Goal: Obtain resource: Download file/media

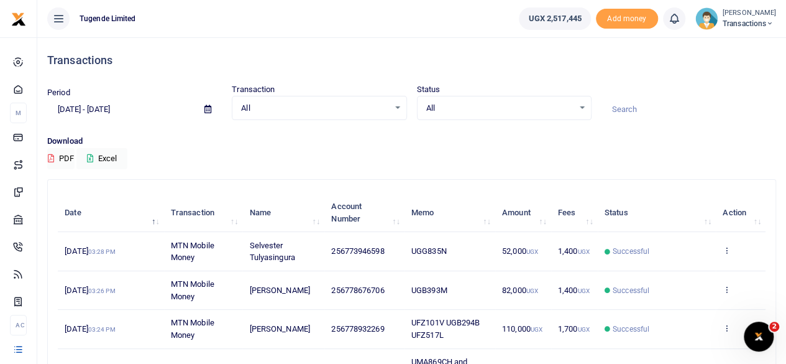
click at [647, 104] on input at bounding box center [689, 109] width 175 height 21
paste input "UBL943A"
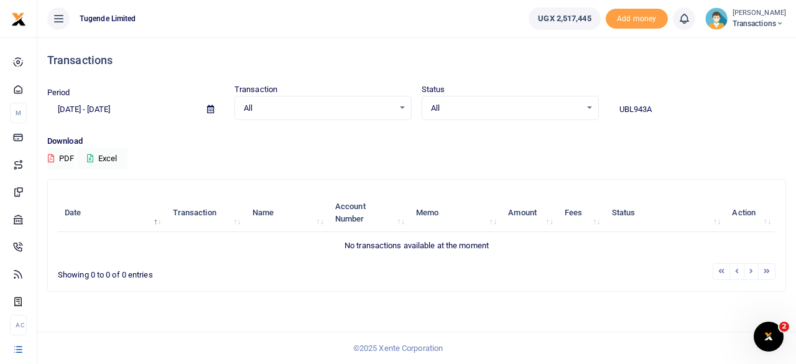
type input "UBL943A"
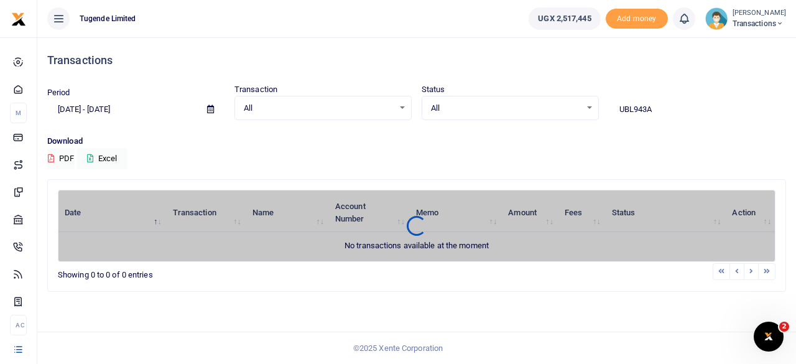
click at [211, 106] on icon at bounding box center [210, 109] width 7 height 8
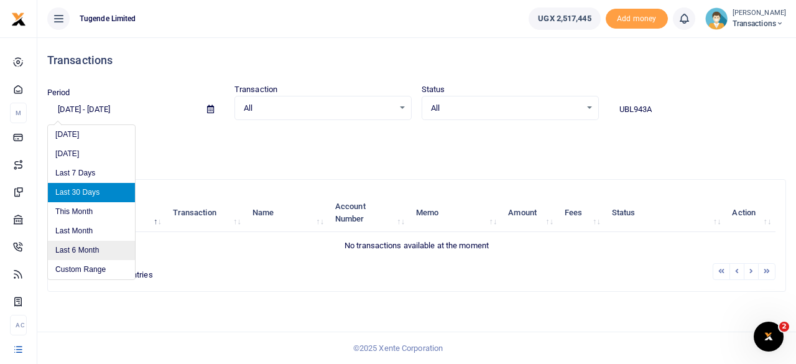
click at [66, 248] on li "Last 6 Month" at bounding box center [91, 250] width 87 height 19
type input "[DATE] - [DATE]"
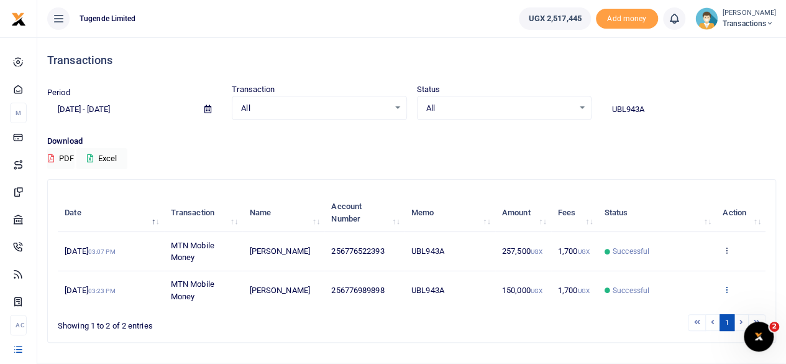
click at [725, 286] on icon at bounding box center [727, 289] width 8 height 9
click at [685, 244] on link "View details" at bounding box center [682, 241] width 98 height 17
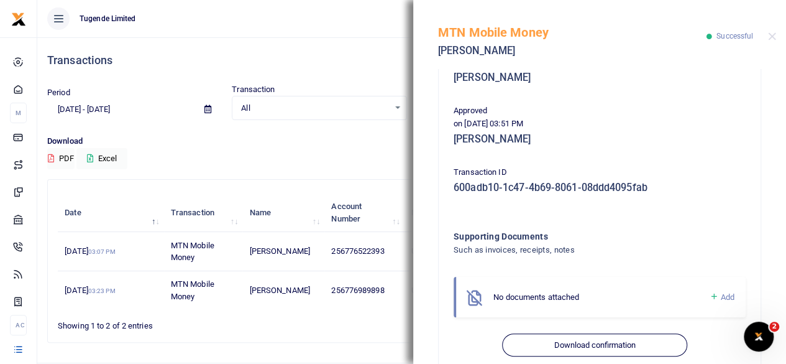
scroll to position [297, 0]
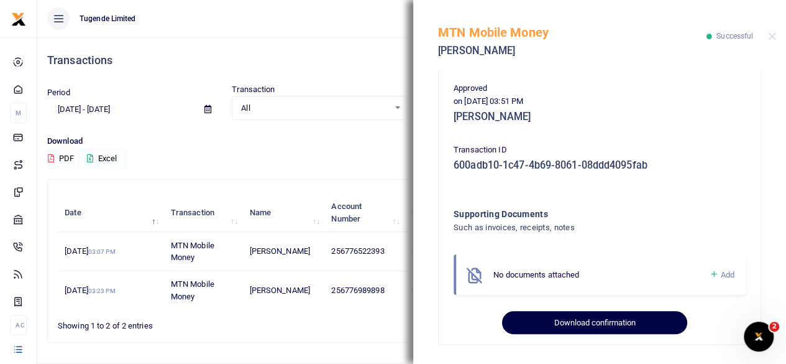
click at [571, 325] on button "Download confirmation" at bounding box center [594, 323] width 185 height 24
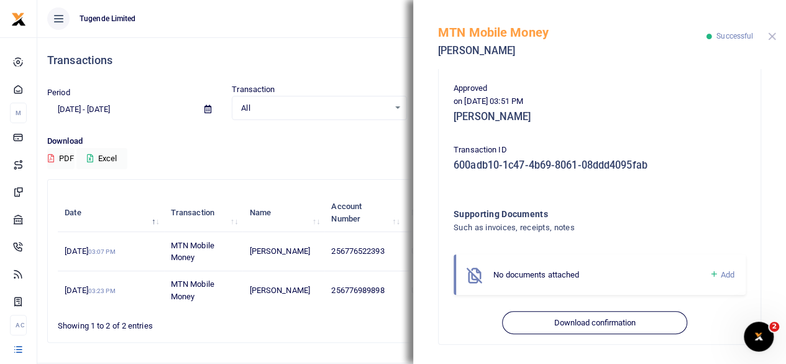
click at [771, 37] on button "Close" at bounding box center [772, 36] width 8 height 8
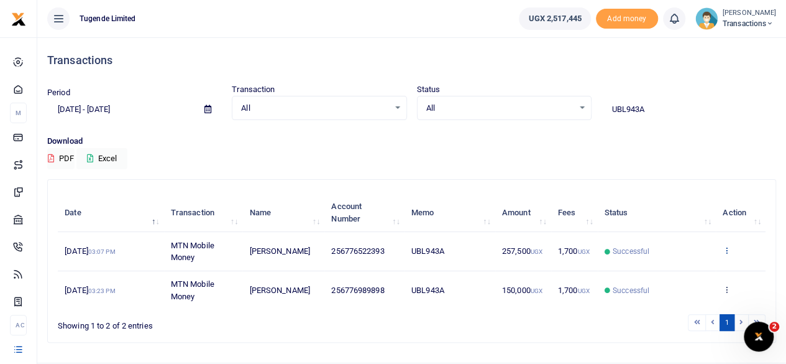
click at [727, 247] on icon at bounding box center [727, 250] width 8 height 9
click at [686, 263] on link "View details" at bounding box center [682, 271] width 98 height 17
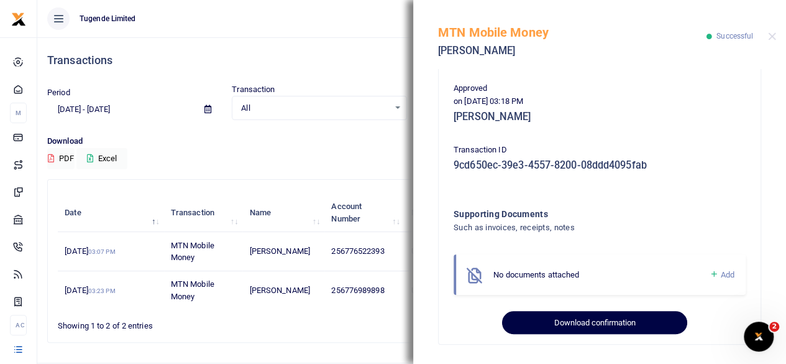
click at [601, 316] on button "Download confirmation" at bounding box center [594, 323] width 185 height 24
